Goal: Task Accomplishment & Management: Manage account settings

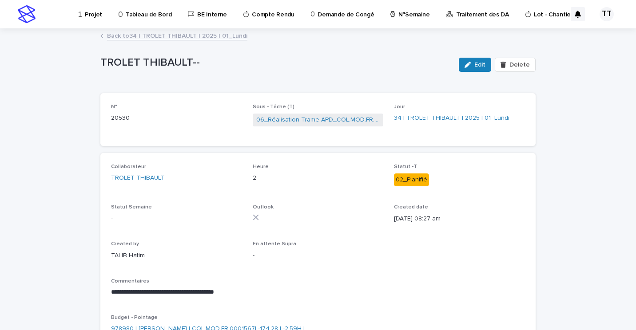
click at [174, 34] on link "Back to 34 | TROLET THIBAULT | 2025 | 01_Lundi" at bounding box center [177, 35] width 140 height 10
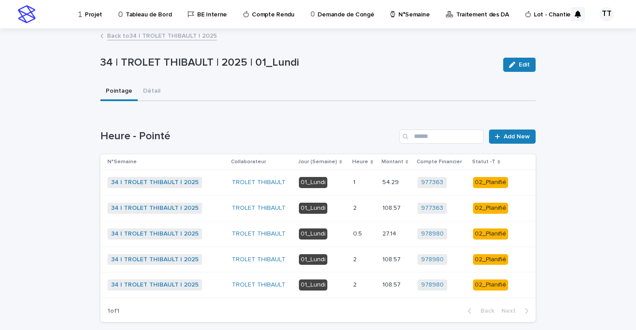
click at [359, 210] on p at bounding box center [364, 209] width 22 height 8
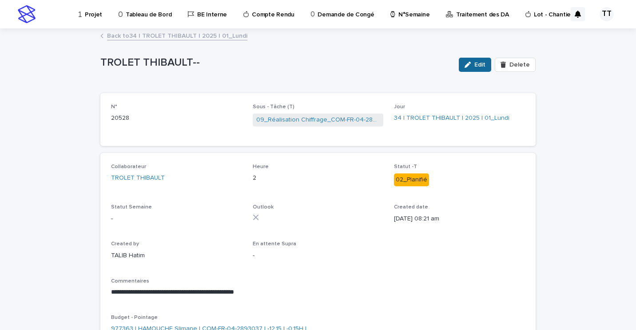
click at [475, 67] on span "Edit" at bounding box center [479, 65] width 11 height 6
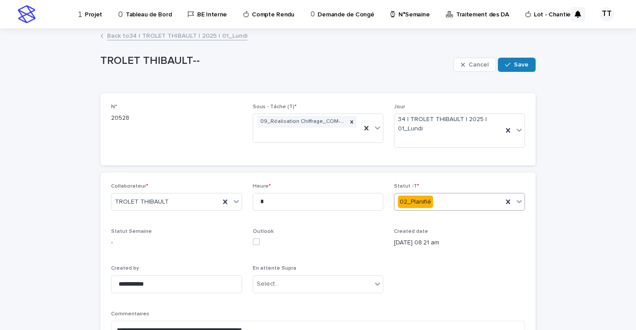
click at [474, 209] on div "02_Planifié" at bounding box center [448, 202] width 108 height 15
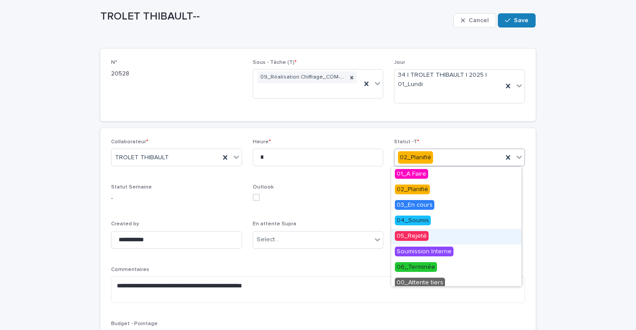
scroll to position [20, 0]
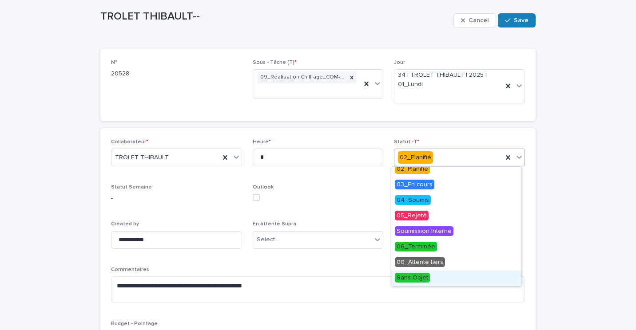
click at [434, 277] on div "Sans Objet" at bounding box center [456, 279] width 130 height 16
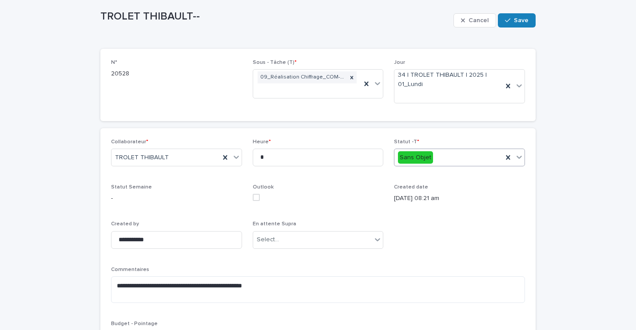
scroll to position [0, 0]
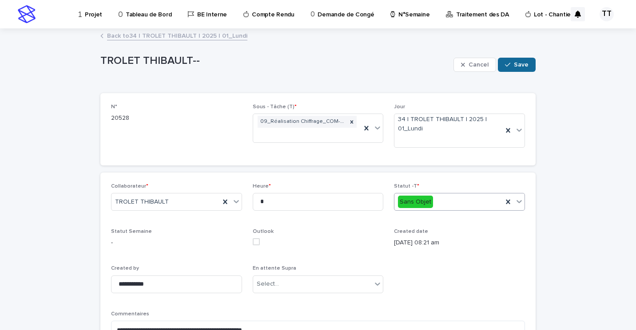
click at [505, 62] on icon "button" at bounding box center [507, 65] width 5 height 6
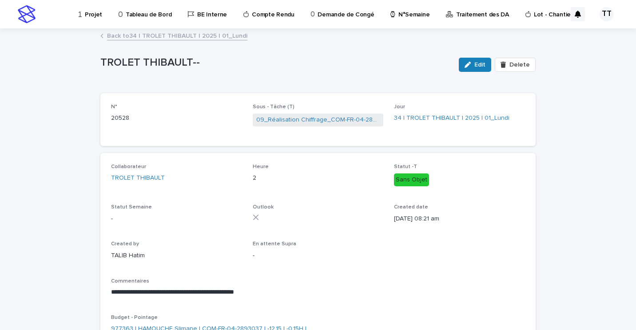
click at [110, 40] on div "Back to 34 | TROLET THIBAULT | 2025 | 01_Lundi" at bounding box center [318, 36] width 444 height 12
click at [113, 36] on link "Back to 34 | TROLET THIBAULT | 2025 | 01_Lundi" at bounding box center [177, 35] width 140 height 10
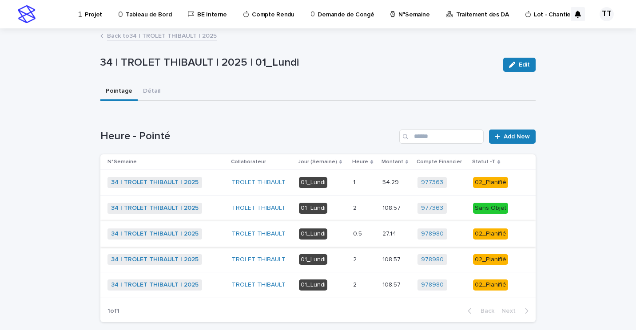
scroll to position [43, 0]
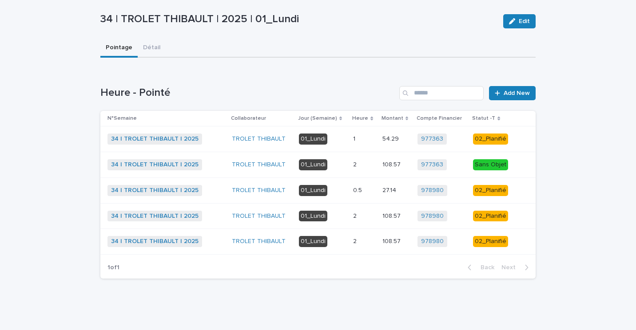
click at [371, 192] on td "0.5 0.5" at bounding box center [363, 191] width 29 height 26
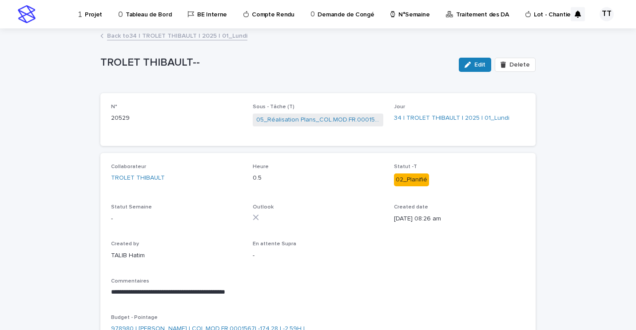
click at [152, 32] on link "Back to 34 | TROLET THIBAULT | 2025 | 01_Lundi" at bounding box center [177, 35] width 140 height 10
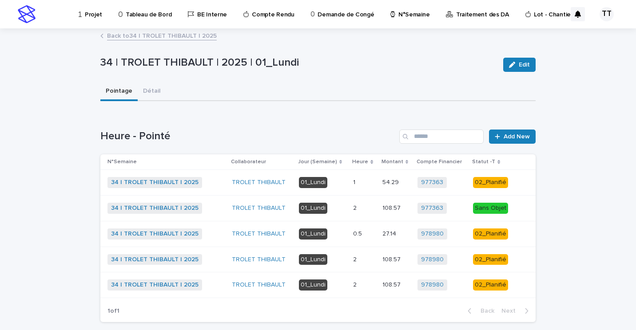
click at [379, 259] on td "108.57 108.57" at bounding box center [396, 260] width 35 height 26
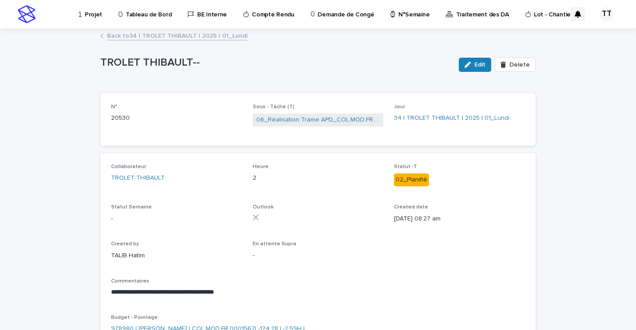
scroll to position [44, 0]
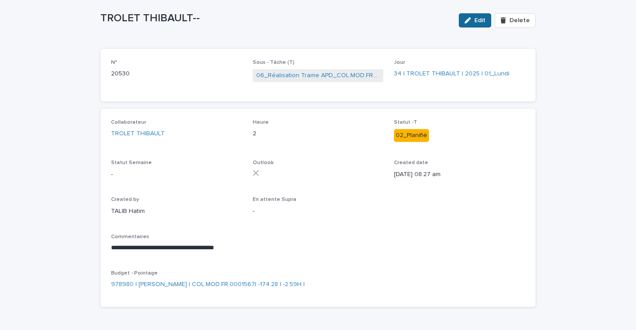
click at [470, 22] on div "button" at bounding box center [469, 20] width 10 height 6
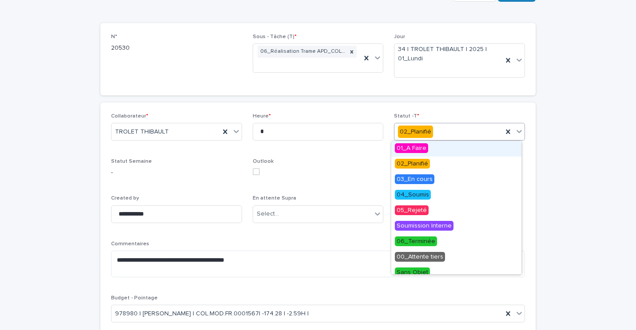
click at [470, 134] on div "02_Planifié" at bounding box center [448, 132] width 108 height 15
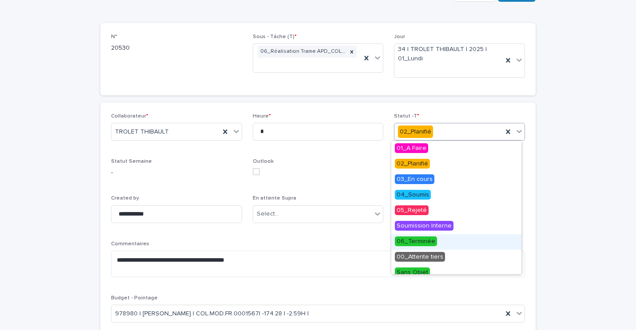
click at [422, 245] on span "06_Terminée" at bounding box center [416, 242] width 42 height 10
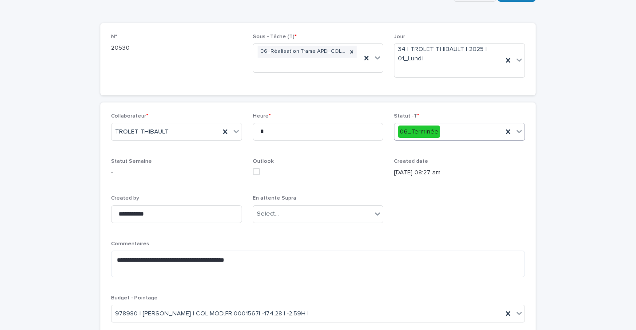
scroll to position [0, 0]
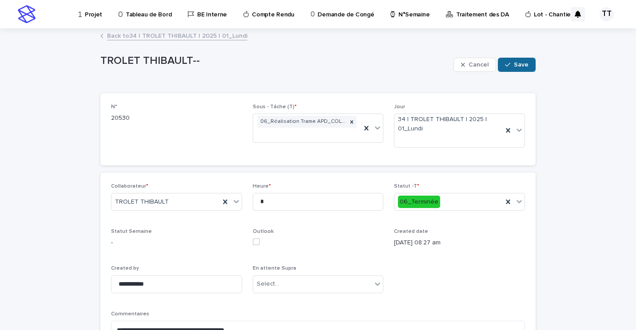
click at [513, 63] on span "Save" at bounding box center [520, 65] width 15 height 6
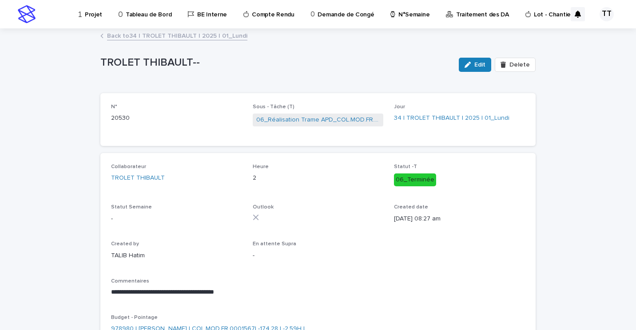
click at [154, 35] on link "Back to 34 | TROLET THIBAULT | 2025 | 01_Lundi" at bounding box center [177, 35] width 140 height 10
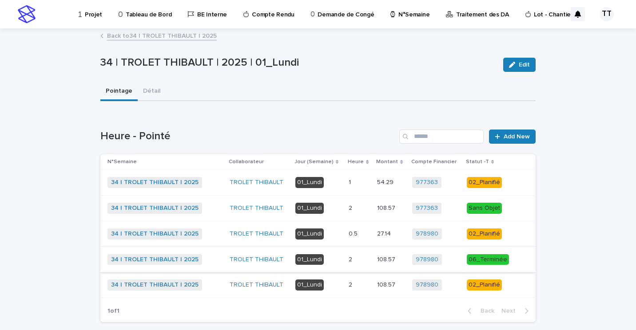
scroll to position [43, 0]
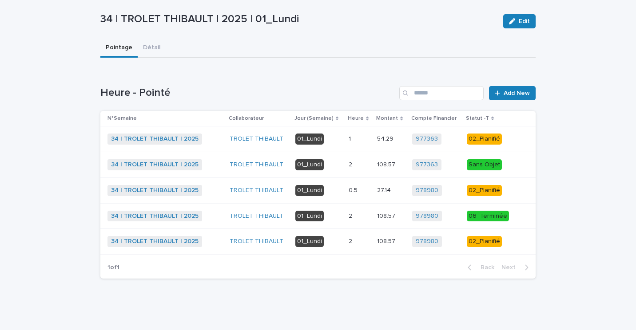
click at [369, 198] on td "0.5 0.5" at bounding box center [359, 191] width 28 height 26
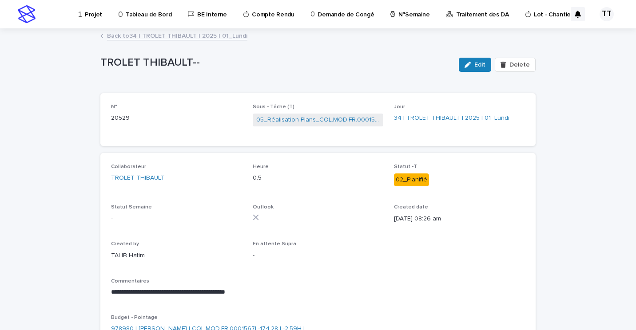
click at [156, 34] on link "Back to 34 | TROLET THIBAULT | 2025 | 01_Lundi" at bounding box center [177, 35] width 140 height 10
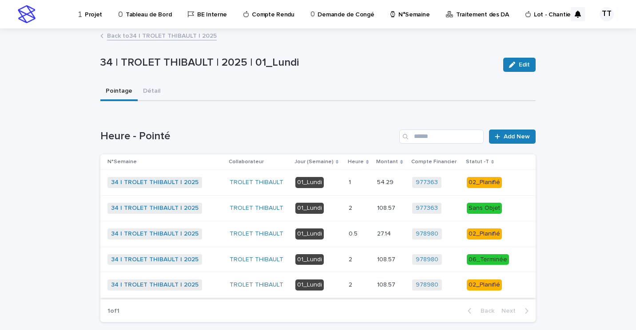
scroll to position [43, 0]
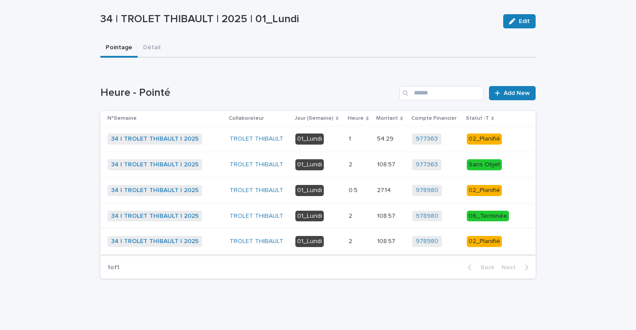
click at [387, 187] on p "27.14" at bounding box center [385, 189] width 16 height 9
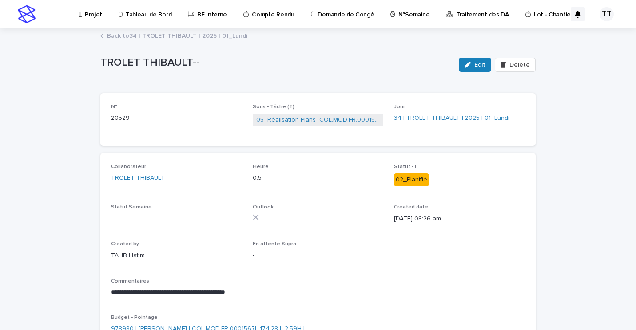
click at [315, 114] on span "05_Réalisation Plans_COL.MOD.FR.0001567" at bounding box center [318, 120] width 131 height 13
click at [316, 118] on link "05_Réalisation Plans_COL.MOD.FR.0001567" at bounding box center [318, 119] width 124 height 9
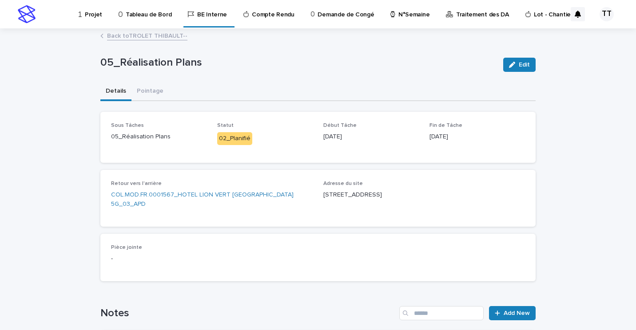
click at [151, 37] on link "Back to TROLET THIBAULT--" at bounding box center [147, 35] width 80 height 10
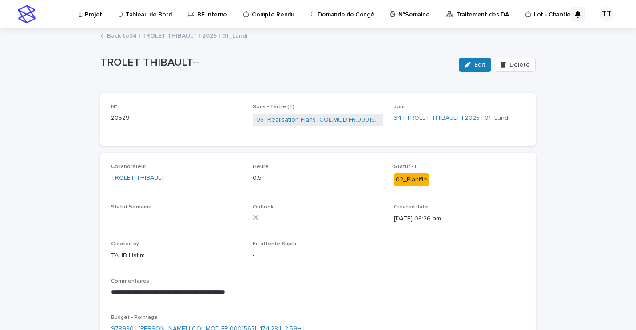
click at [151, 39] on link "Back to 34 | TROLET THIBAULT | 2025 | 01_Lundi" at bounding box center [177, 35] width 140 height 10
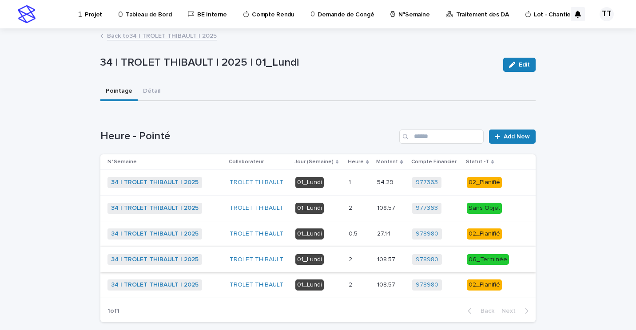
scroll to position [43, 0]
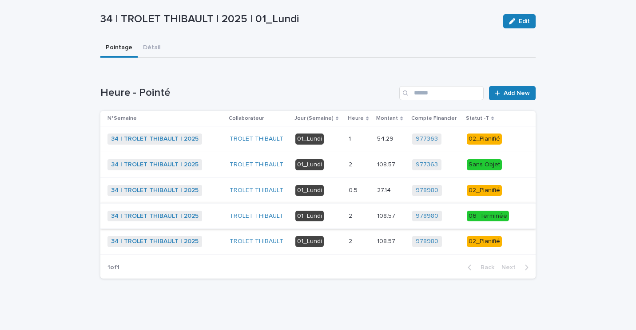
click at [391, 241] on p "108.57" at bounding box center [387, 240] width 20 height 9
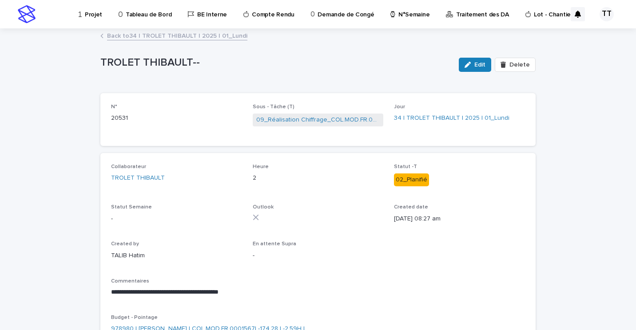
scroll to position [44, 0]
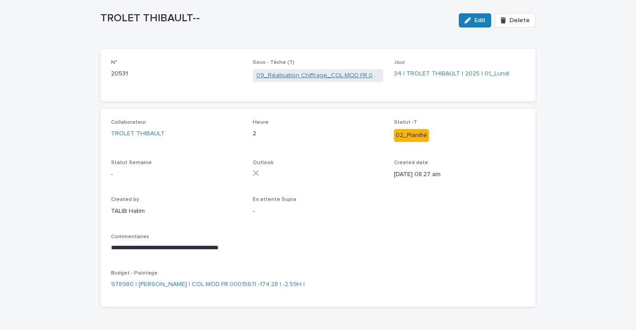
click at [314, 74] on link "09_Réalisation Chiffrage_COL.MOD.FR.0001567" at bounding box center [318, 75] width 124 height 9
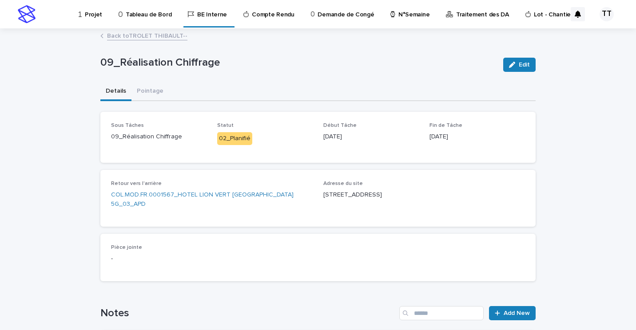
click at [166, 37] on link "Back to TROLET THIBAULT--" at bounding box center [147, 35] width 80 height 10
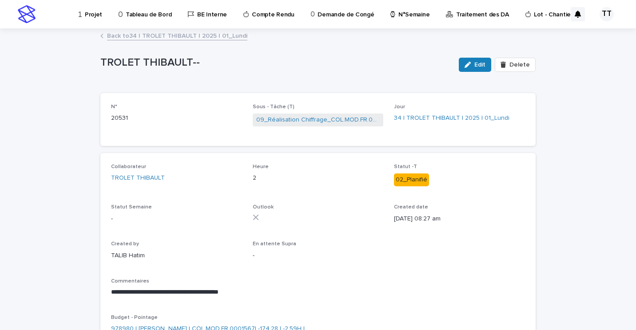
click at [176, 39] on link "Back to 34 | TROLET THIBAULT | 2025 | 01_Lundi" at bounding box center [177, 35] width 140 height 10
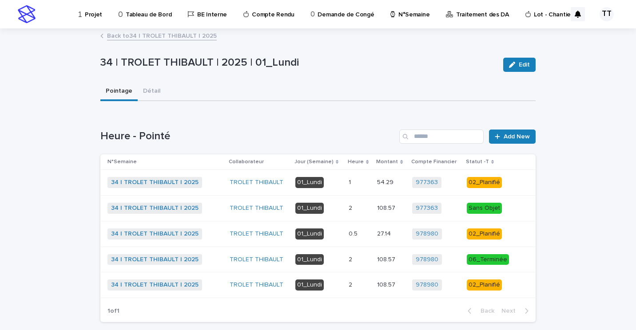
drag, startPoint x: 568, startPoint y: 202, endPoint x: 570, endPoint y: 206, distance: 4.6
click at [570, 206] on div "Loading... Saving… Loading... Saving… 34 | TROLET THIBAULT | 2025 | 01_Lundi Ed…" at bounding box center [318, 201] width 636 height 344
drag, startPoint x: 566, startPoint y: 206, endPoint x: 595, endPoint y: 252, distance: 54.2
click at [595, 252] on div "Loading... Saving… Loading... Saving… 34 | TROLET THIBAULT | 2025 | 01_Lundi Ed…" at bounding box center [318, 201] width 636 height 344
